Goal: Transaction & Acquisition: Register for event/course

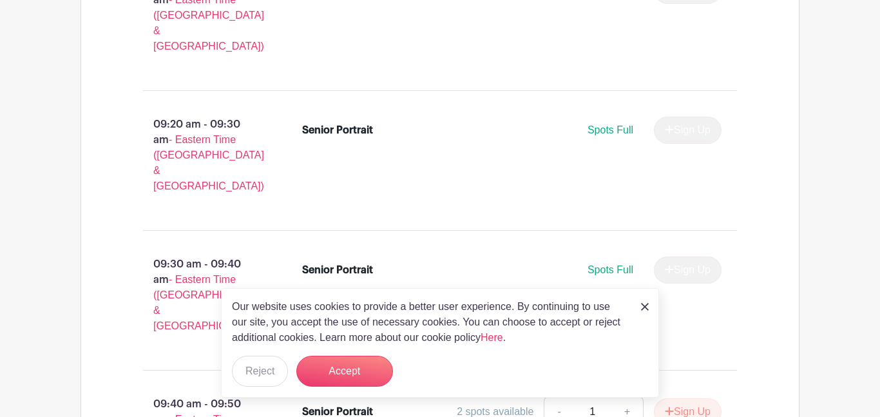
scroll to position [1143, 0]
click at [650, 305] on div "Our website uses cookies to provide a better user experience. By continuing to …" at bounding box center [440, 343] width 438 height 110
click at [642, 305] on img at bounding box center [645, 307] width 8 height 8
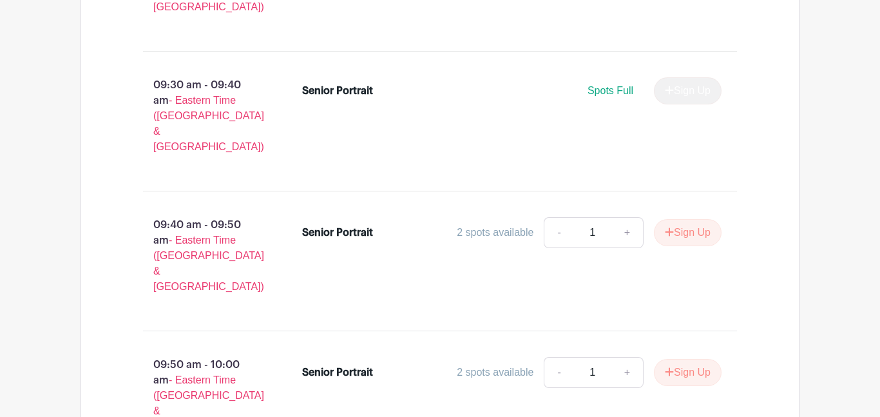
scroll to position [1323, 0]
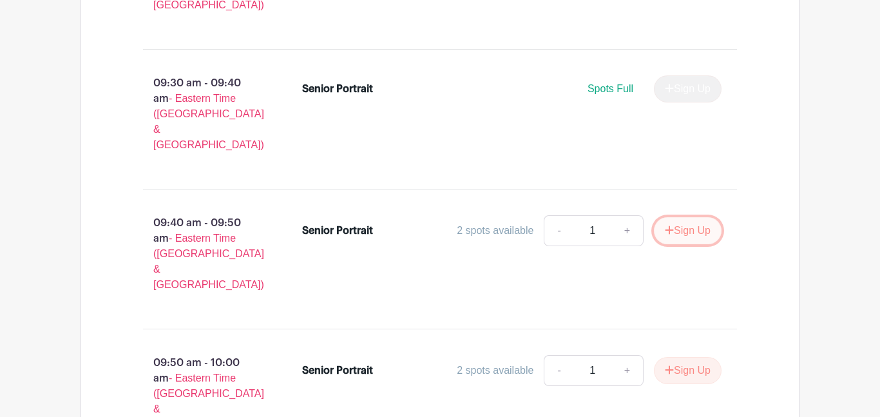
click at [697, 217] on button "Sign Up" at bounding box center [688, 230] width 68 height 27
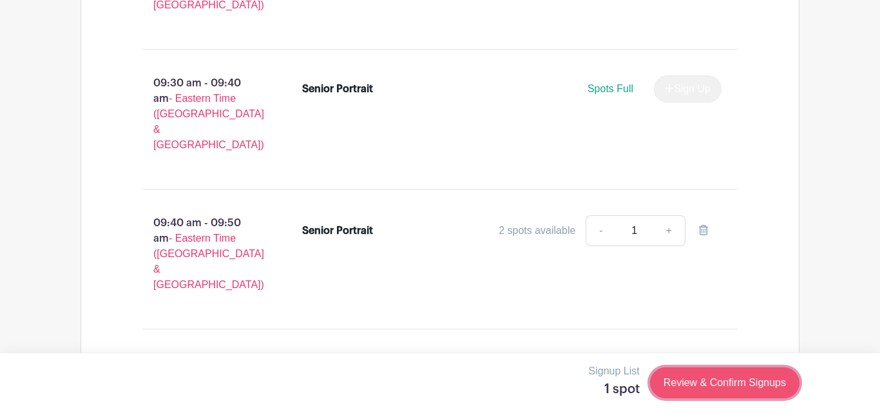
click at [762, 383] on link "Review & Confirm Signups" at bounding box center [725, 382] width 150 height 31
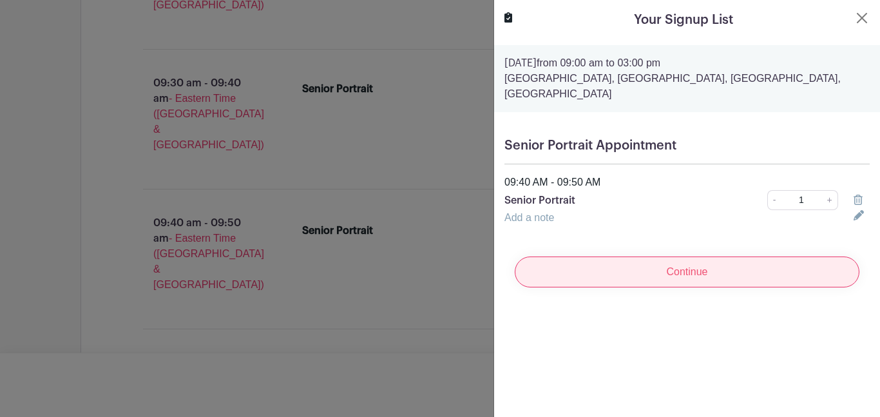
click at [567, 277] on input "Continue" at bounding box center [687, 272] width 345 height 31
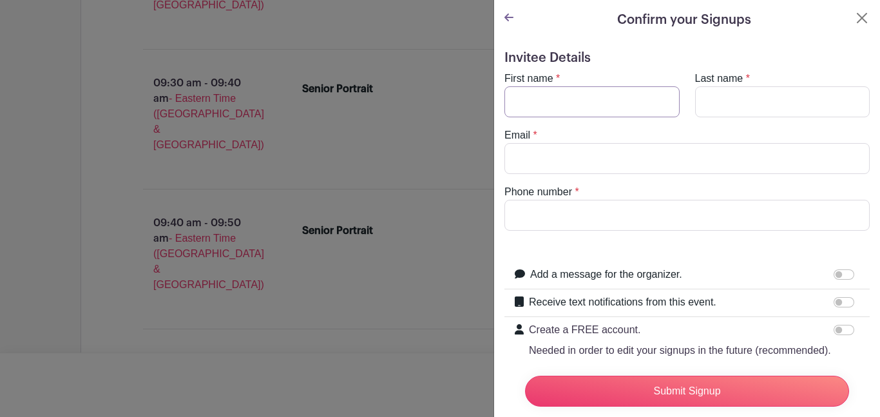
click at [536, 110] on input "First name" at bounding box center [592, 101] width 175 height 31
type input "t"
type input "Trinity"
click at [712, 106] on input "Last name" at bounding box center [782, 101] width 175 height 31
type input "[PERSON_NAME]"
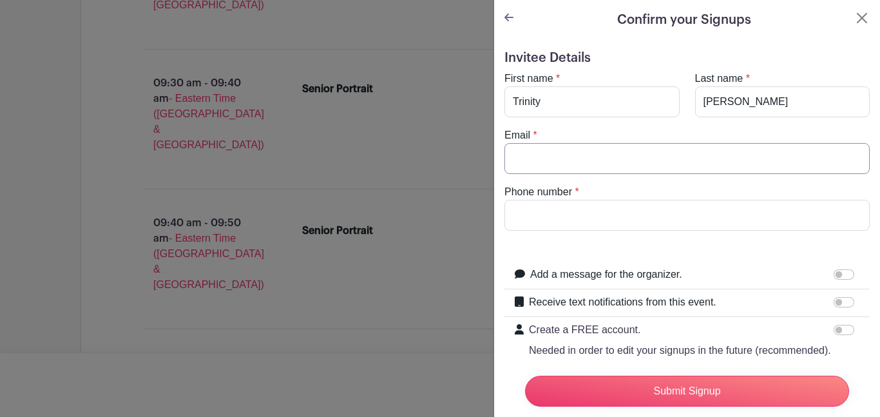
click at [633, 173] on input "Email" at bounding box center [687, 158] width 365 height 31
type input "t"
type input "[EMAIL_ADDRESS][DOMAIN_NAME]"
click at [645, 213] on input "Phone number" at bounding box center [687, 215] width 365 height 31
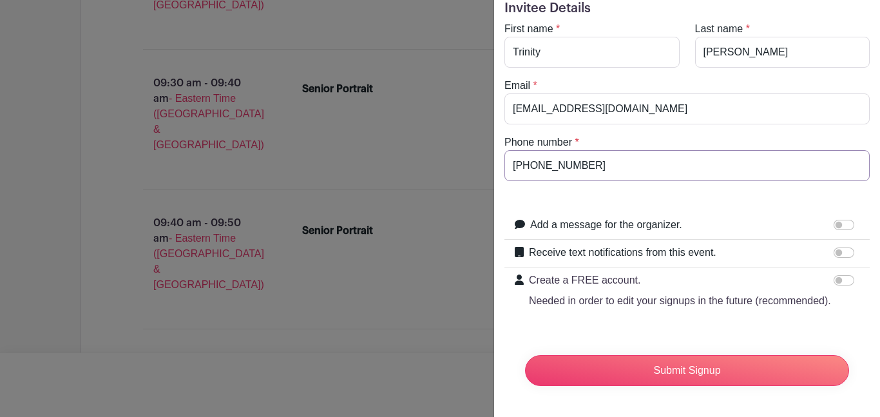
scroll to position [49, 0]
type input "[PHONE_NUMBER]"
click at [846, 253] on input "Receive text notifications from this event." at bounding box center [844, 253] width 21 height 10
checkbox input "true"
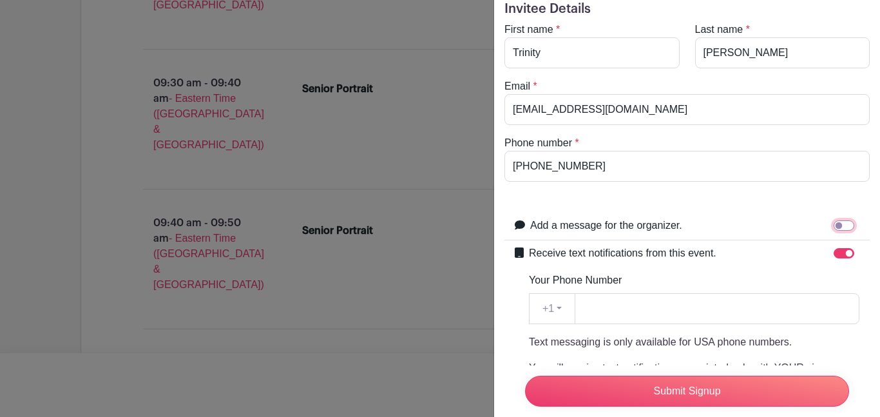
click at [840, 230] on input "Add a message for the organizer." at bounding box center [844, 225] width 21 height 10
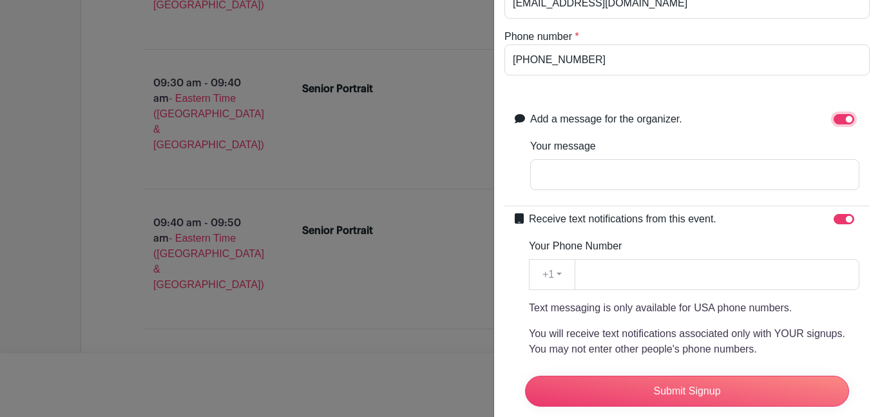
scroll to position [153, 0]
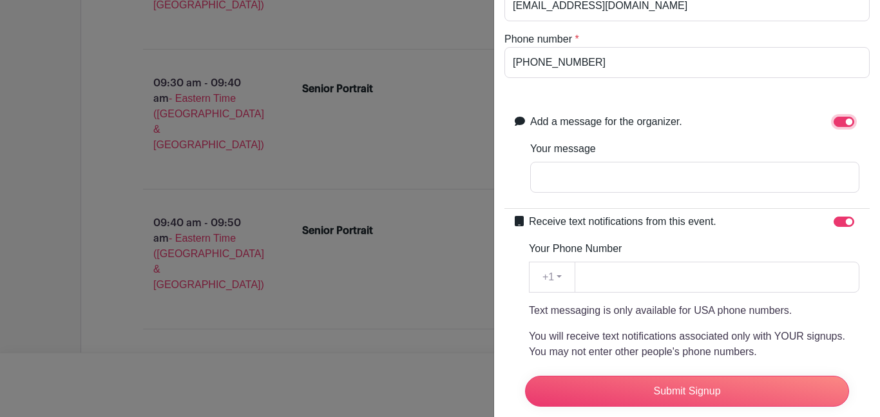
click at [846, 123] on input "Add a message for the organizer." at bounding box center [844, 122] width 21 height 10
checkbox input "false"
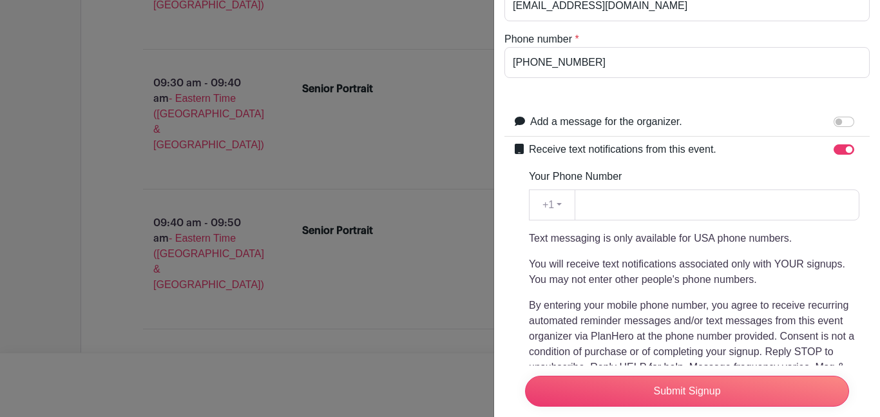
click at [848, 142] on div at bounding box center [847, 149] width 26 height 15
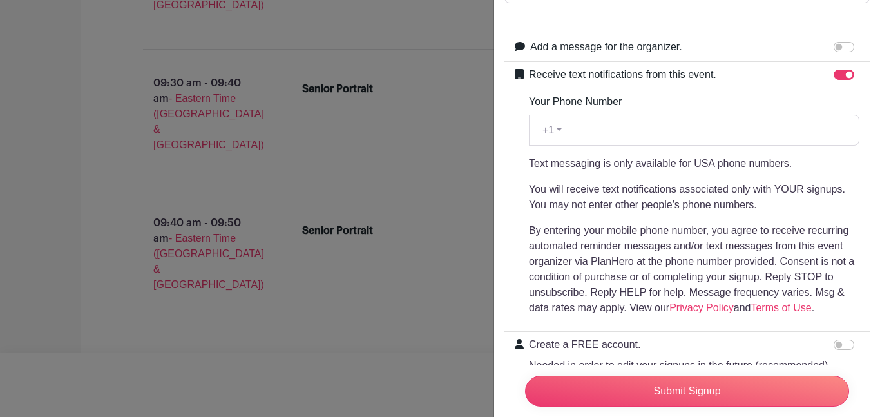
scroll to position [229, 0]
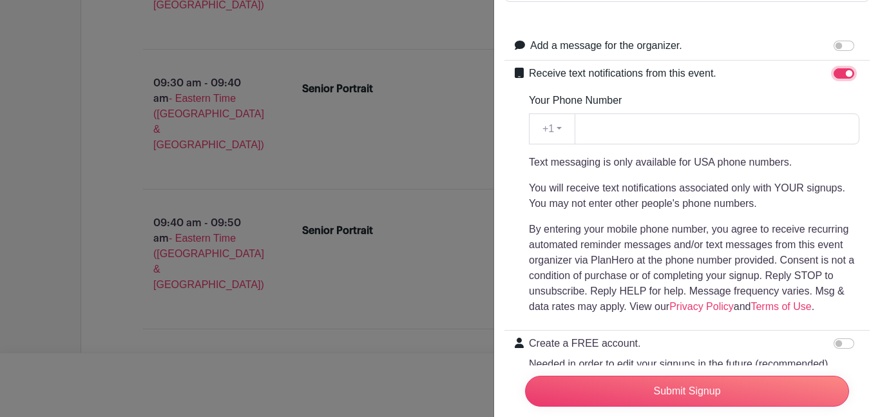
click at [845, 75] on input "Receive text notifications from this event." at bounding box center [844, 73] width 21 height 10
checkbox input "false"
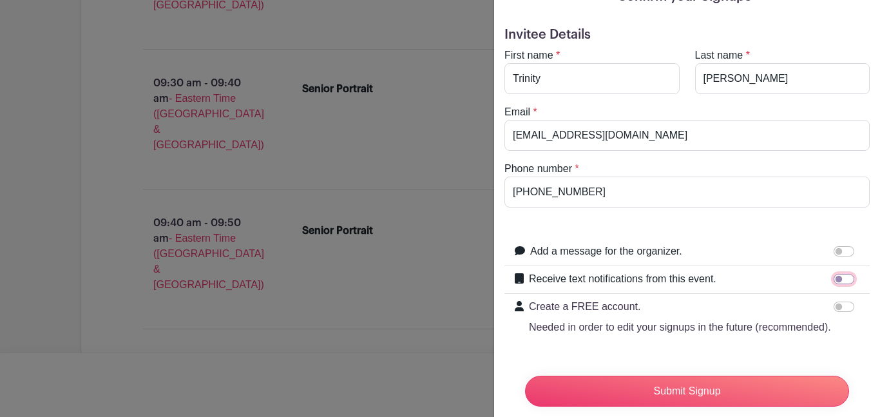
scroll to position [0, 0]
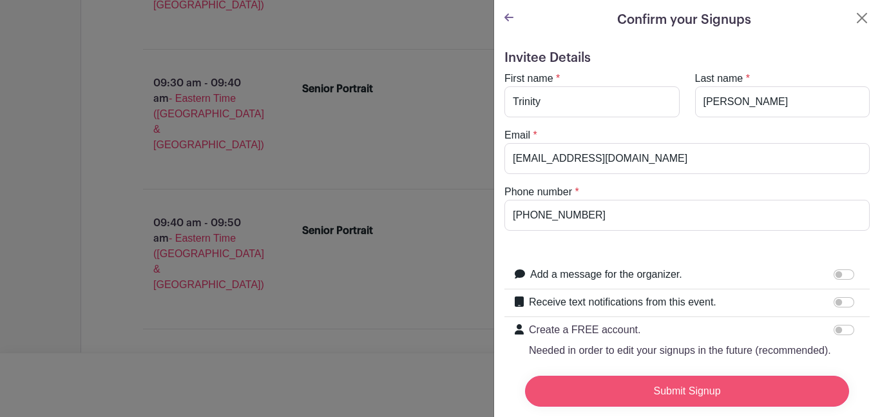
click at [651, 391] on input "Submit Signup" at bounding box center [687, 391] width 324 height 31
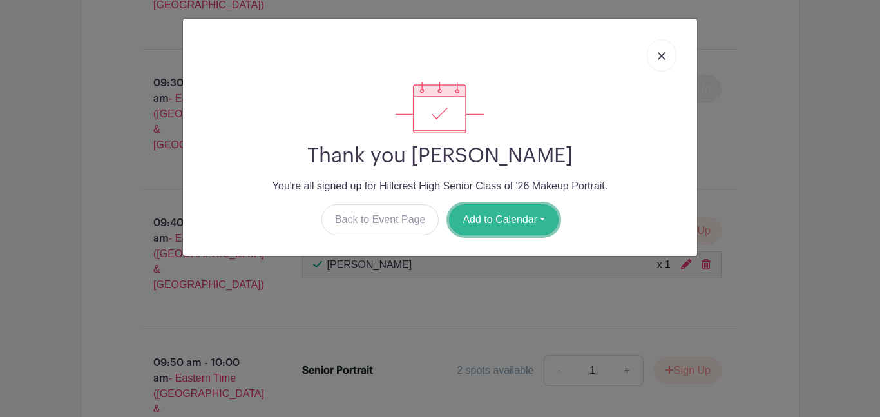
click at [509, 217] on button "Add to Calendar" at bounding box center [504, 219] width 110 height 31
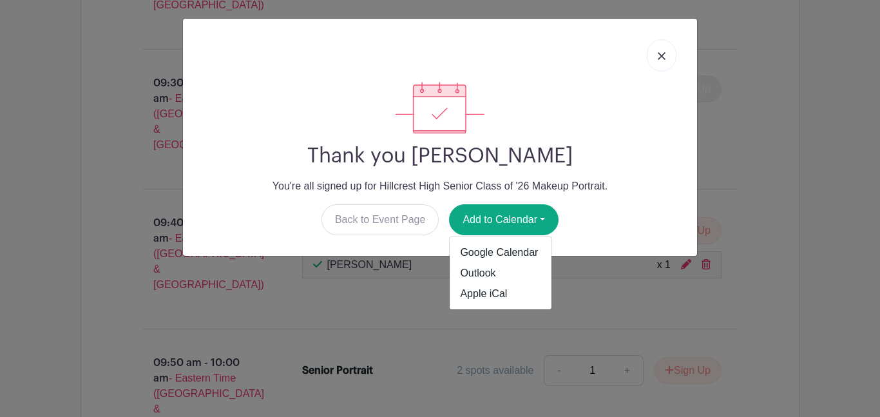
click at [628, 127] on div at bounding box center [440, 108] width 494 height 52
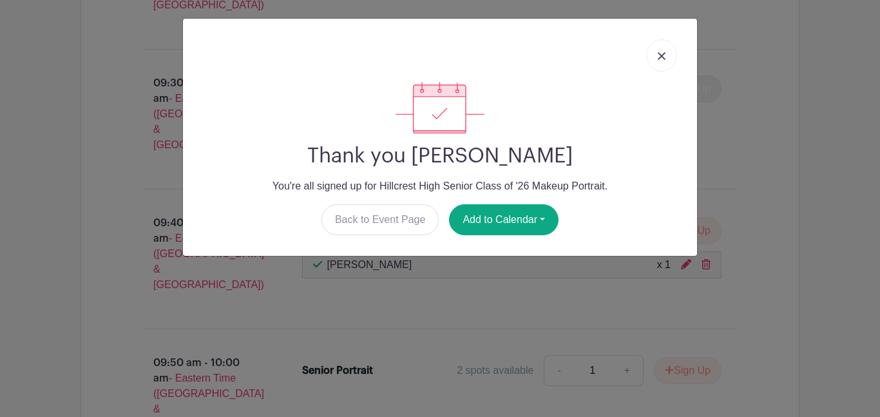
click at [659, 51] on link at bounding box center [662, 55] width 30 height 32
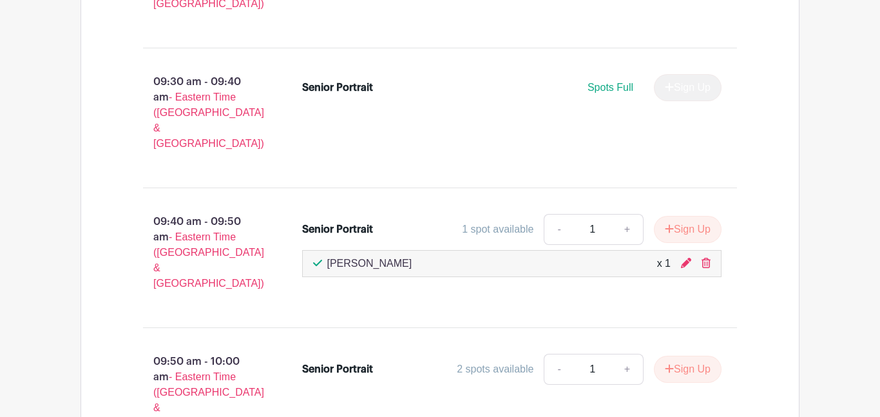
scroll to position [1326, 0]
click at [555, 249] on div "[PERSON_NAME] x 1" at bounding box center [512, 262] width 420 height 27
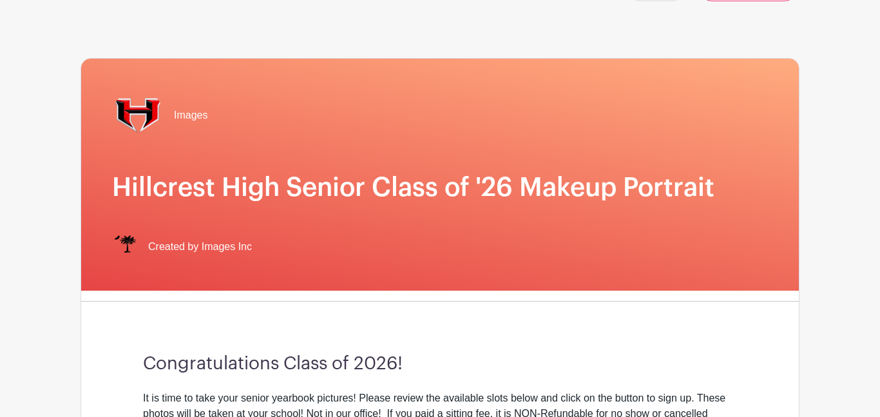
scroll to position [0, 0]
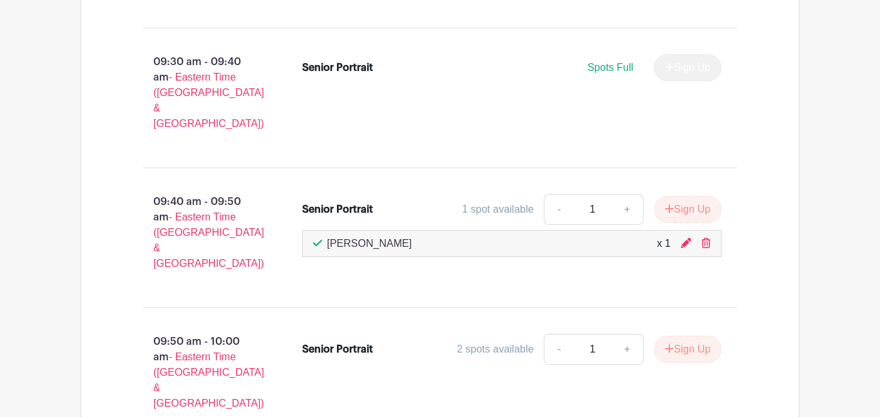
scroll to position [1348, 0]
